Goal: Find specific page/section: Find specific page/section

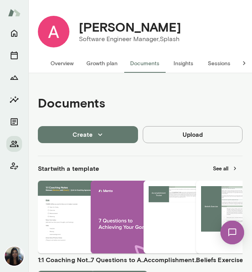
scroll to position [163, 0]
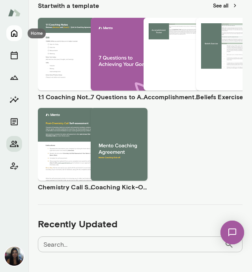
click at [17, 34] on icon "Home" at bounding box center [14, 33] width 6 height 7
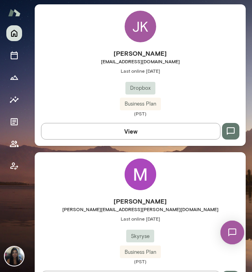
scroll to position [868, 0]
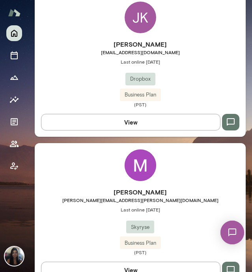
click at [94, 114] on button "View" at bounding box center [131, 122] width 180 height 17
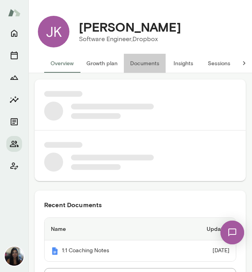
click at [139, 65] on button "Documents" at bounding box center [145, 63] width 42 height 19
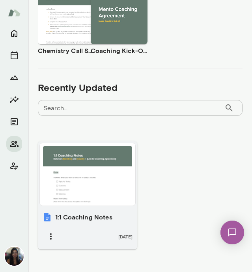
scroll to position [301, 0]
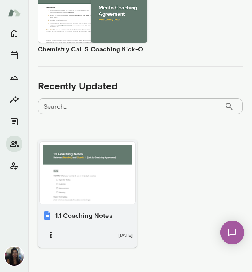
click at [118, 172] on div at bounding box center [87, 173] width 89 height 56
